Goal: Navigation & Orientation: Find specific page/section

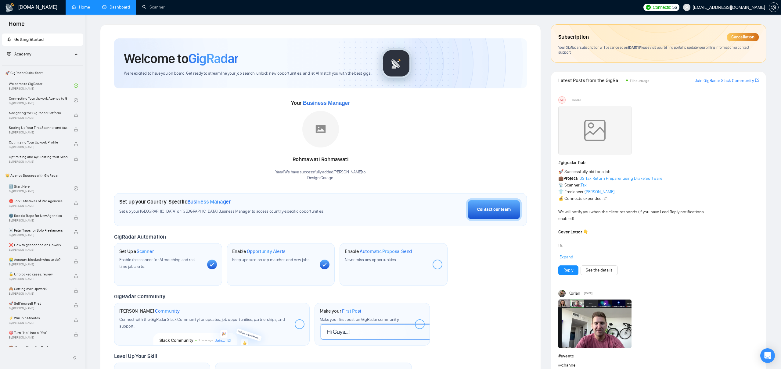
click at [130, 10] on link "Dashboard" at bounding box center [116, 7] width 28 height 5
